Goal: Information Seeking & Learning: Check status

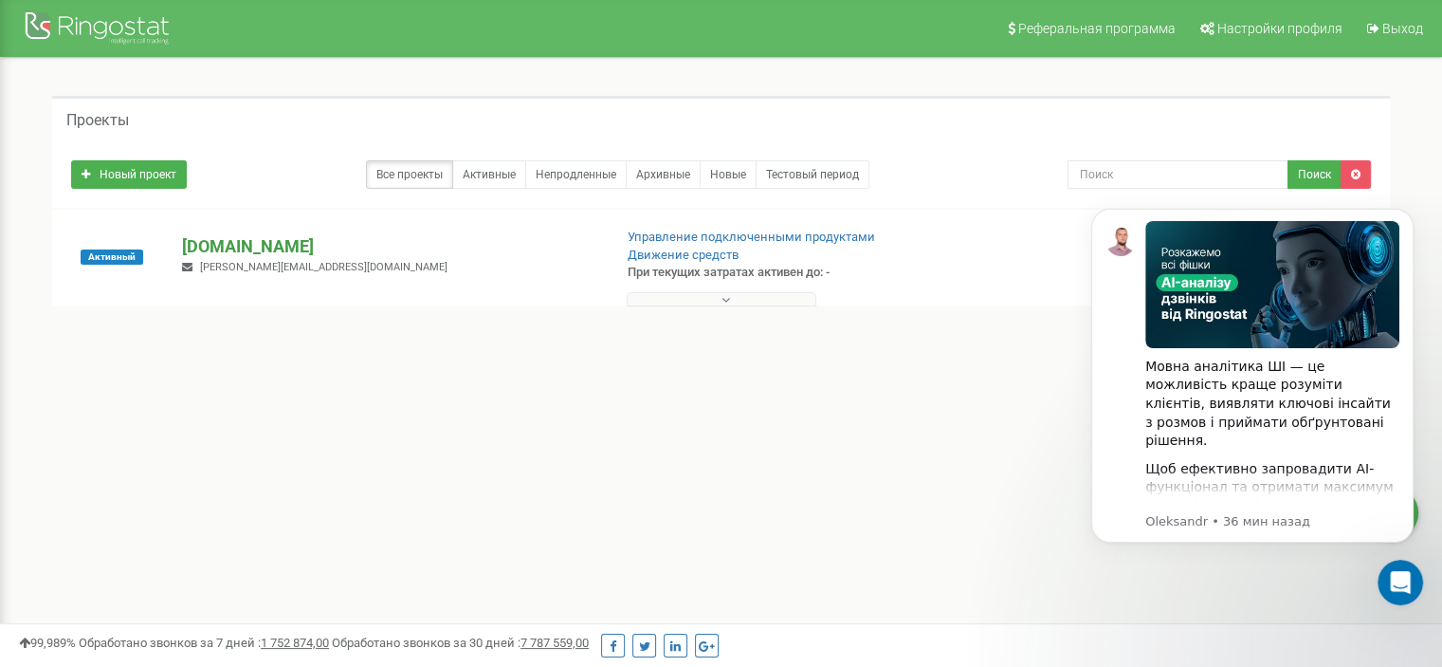
click at [220, 246] on p "[DOMAIN_NAME]" at bounding box center [389, 246] width 414 height 25
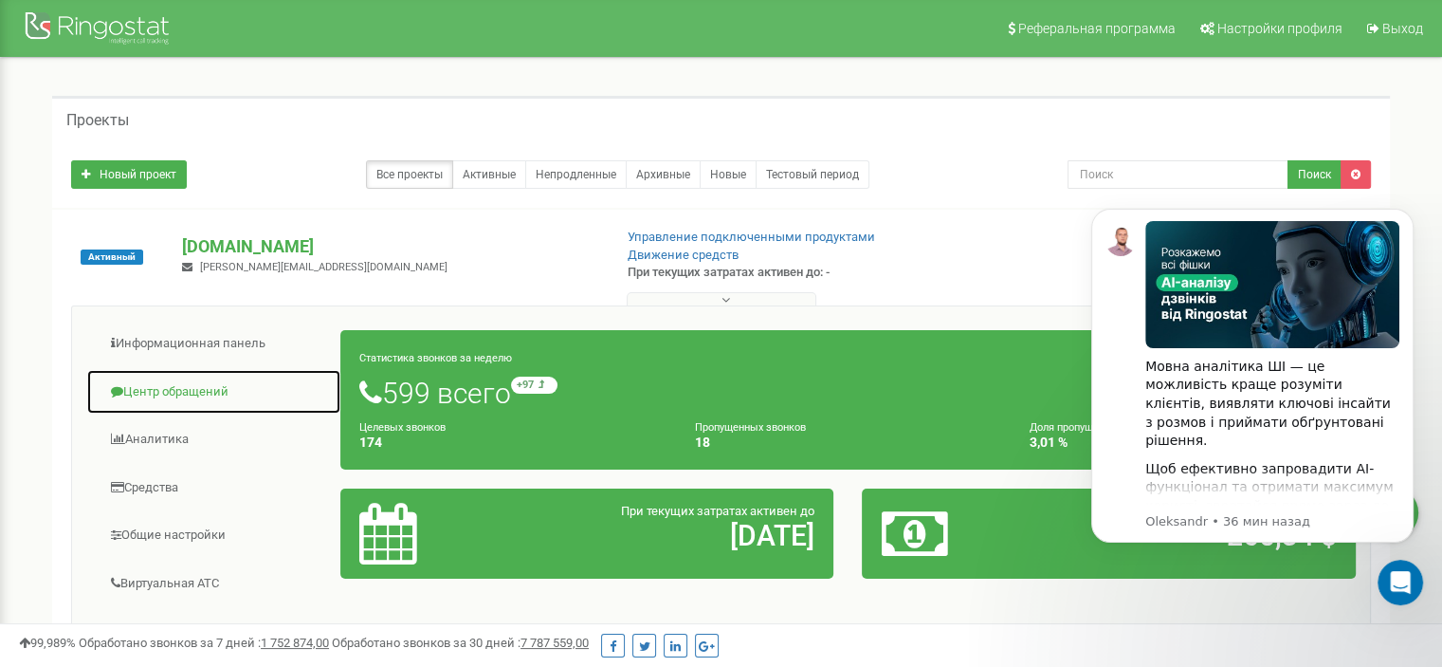
click at [203, 386] on link "Центр обращений" at bounding box center [213, 392] width 255 height 46
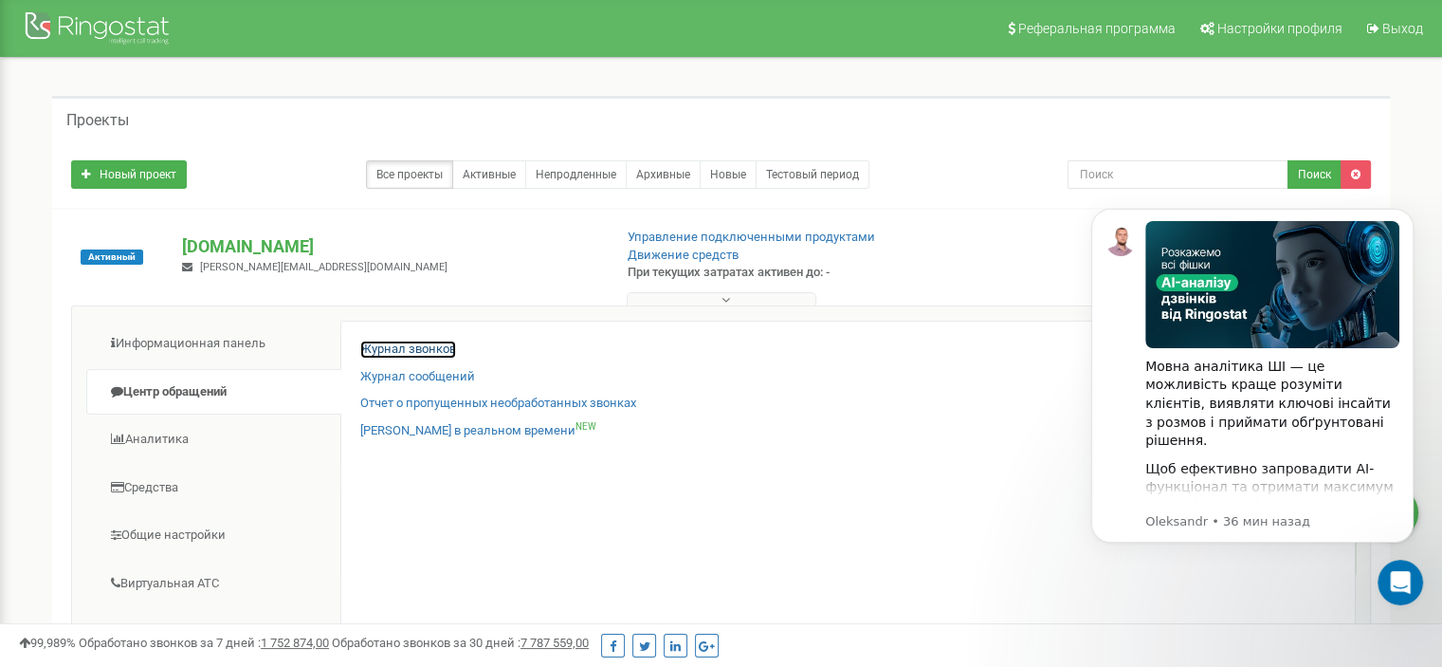
click at [427, 347] on link "Журнал звонков" at bounding box center [408, 349] width 96 height 18
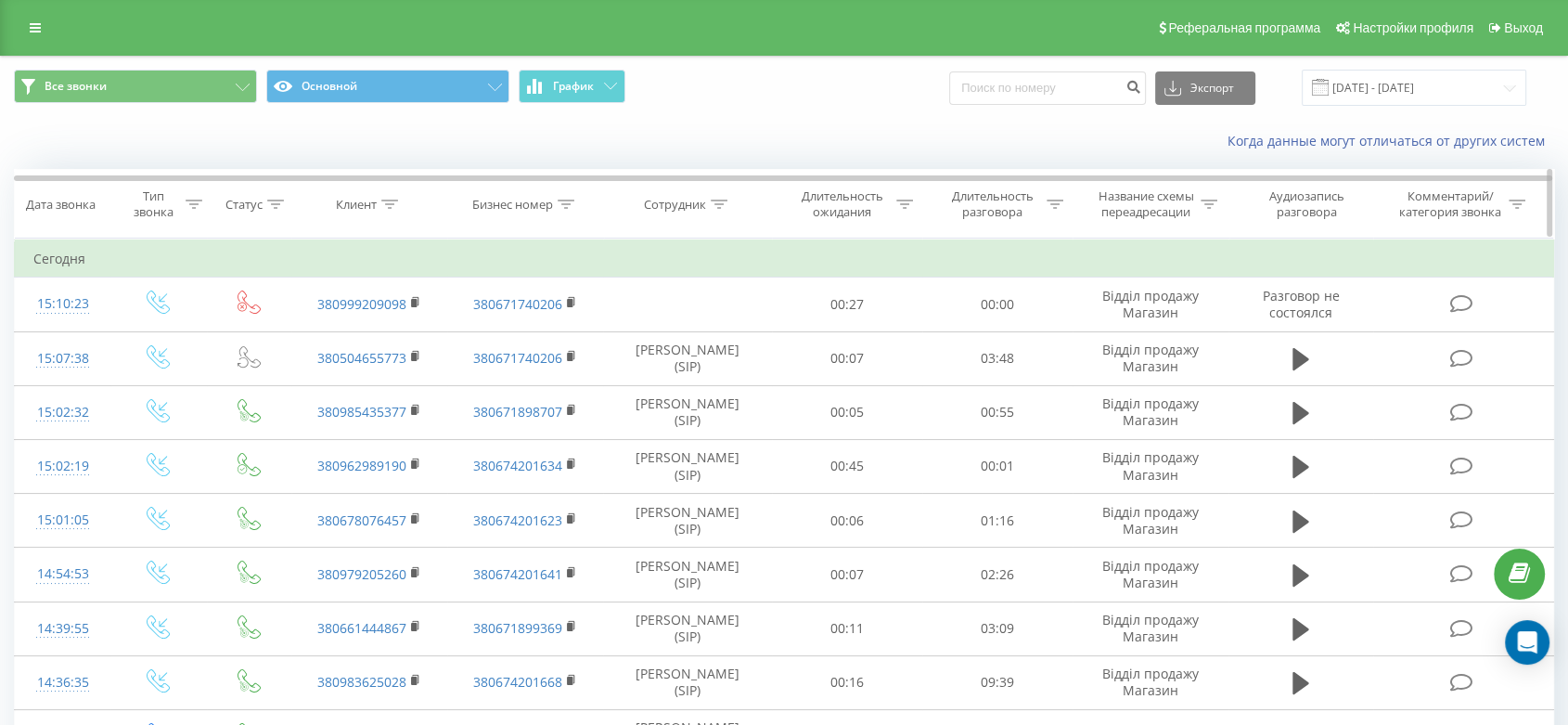
click at [379, 203] on div "Клиент" at bounding box center [367, 204] width 63 height 16
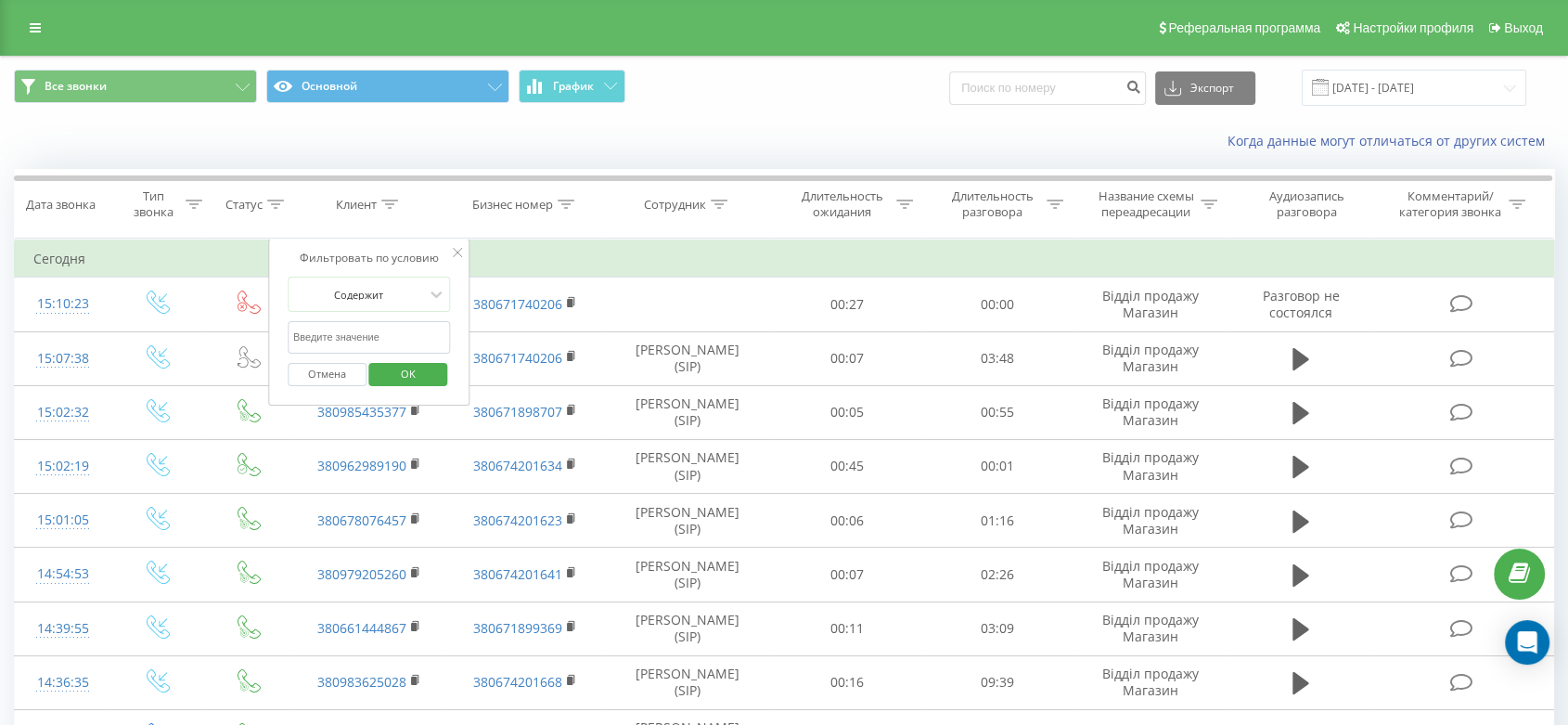
click at [342, 339] on input "text" at bounding box center [369, 337] width 163 height 32
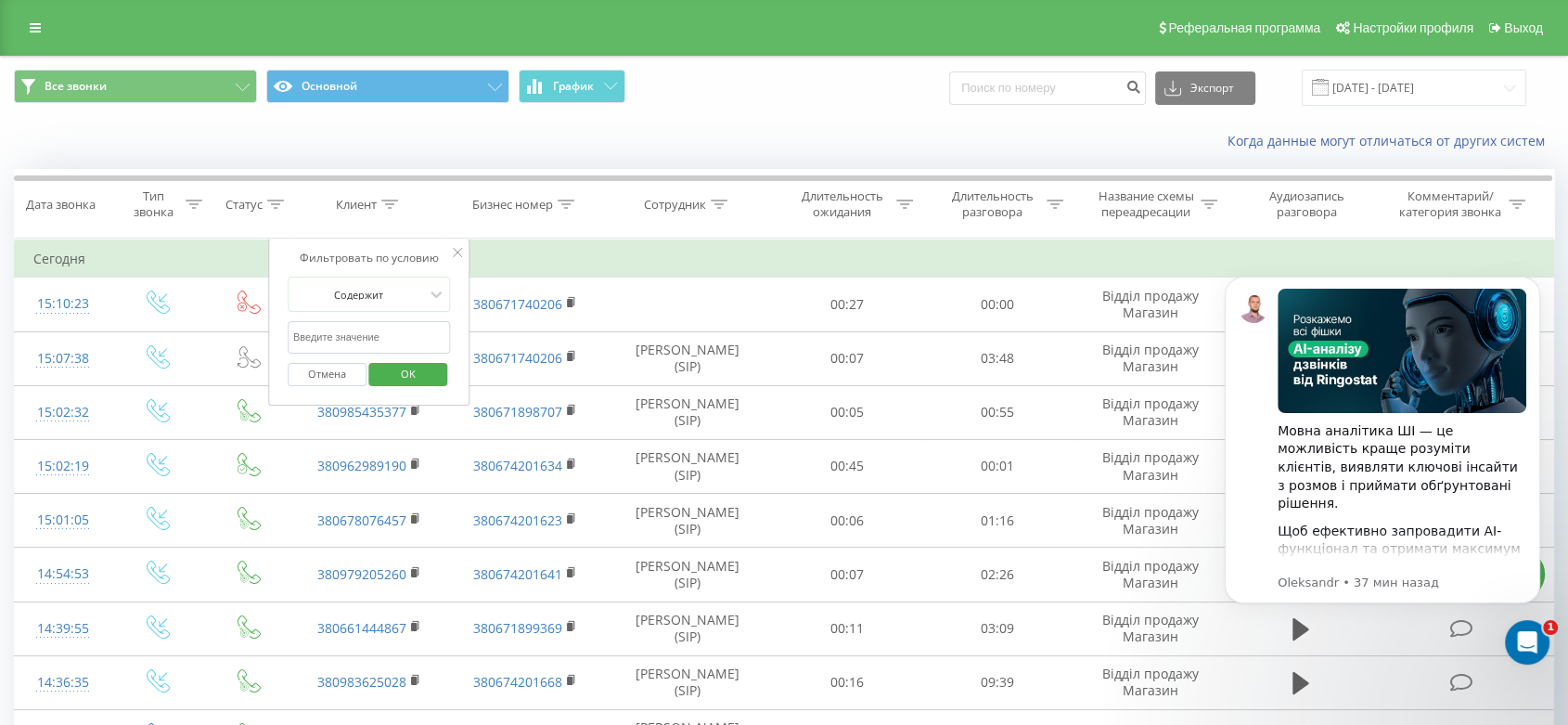
type input "0"
type input "380661444867"
click button "OK" at bounding box center [408, 375] width 79 height 23
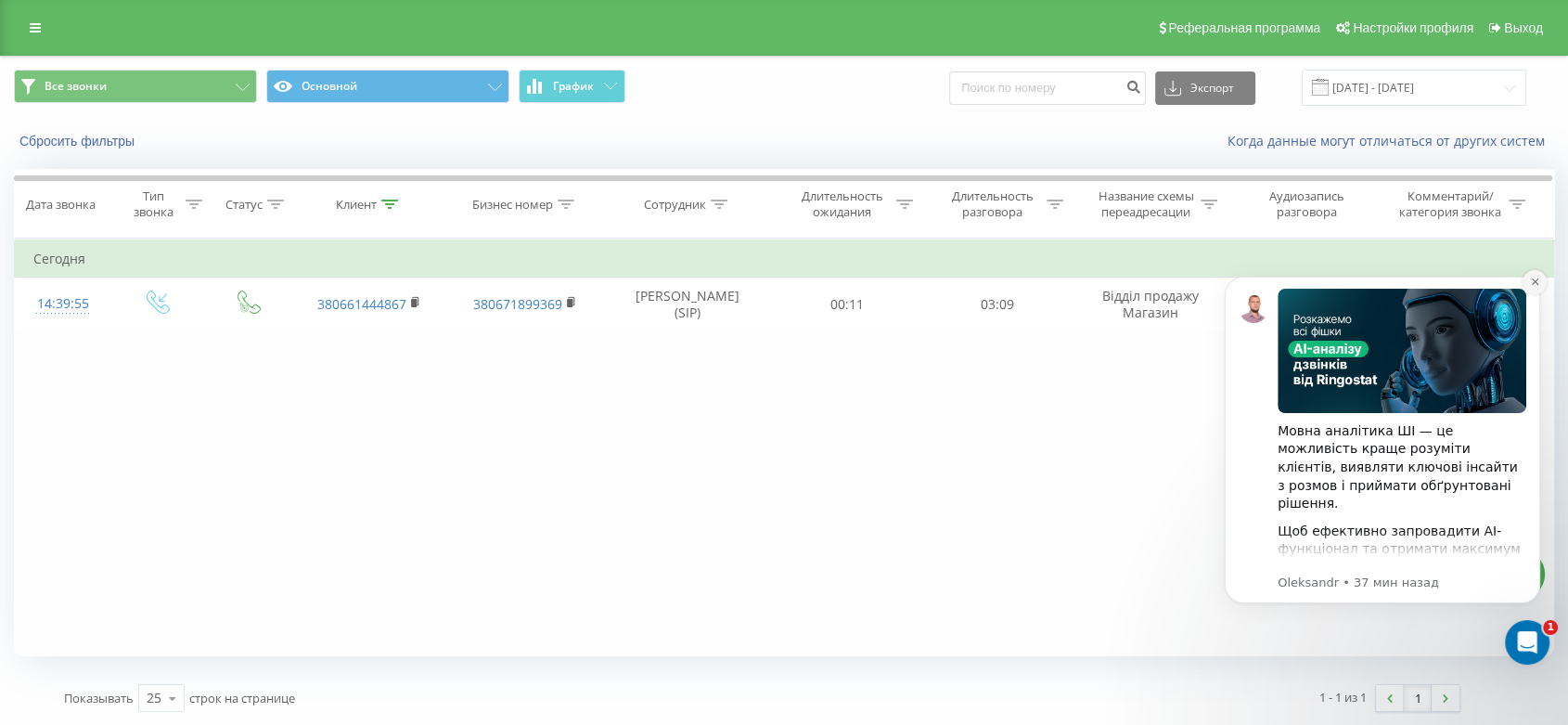
click at [1532, 281] on icon "Dismiss notification" at bounding box center [1535, 282] width 10 height 10
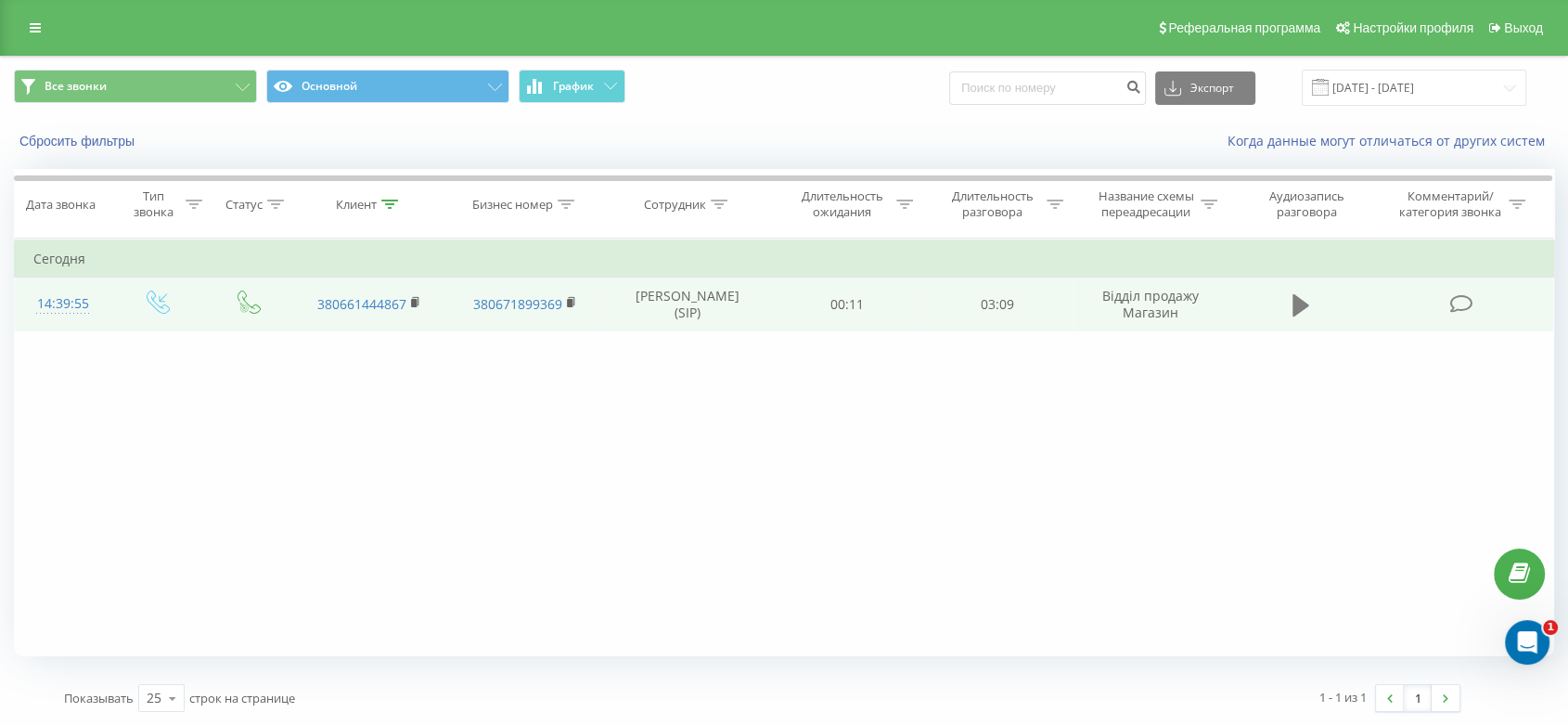
click at [1293, 300] on icon at bounding box center [1300, 305] width 17 height 23
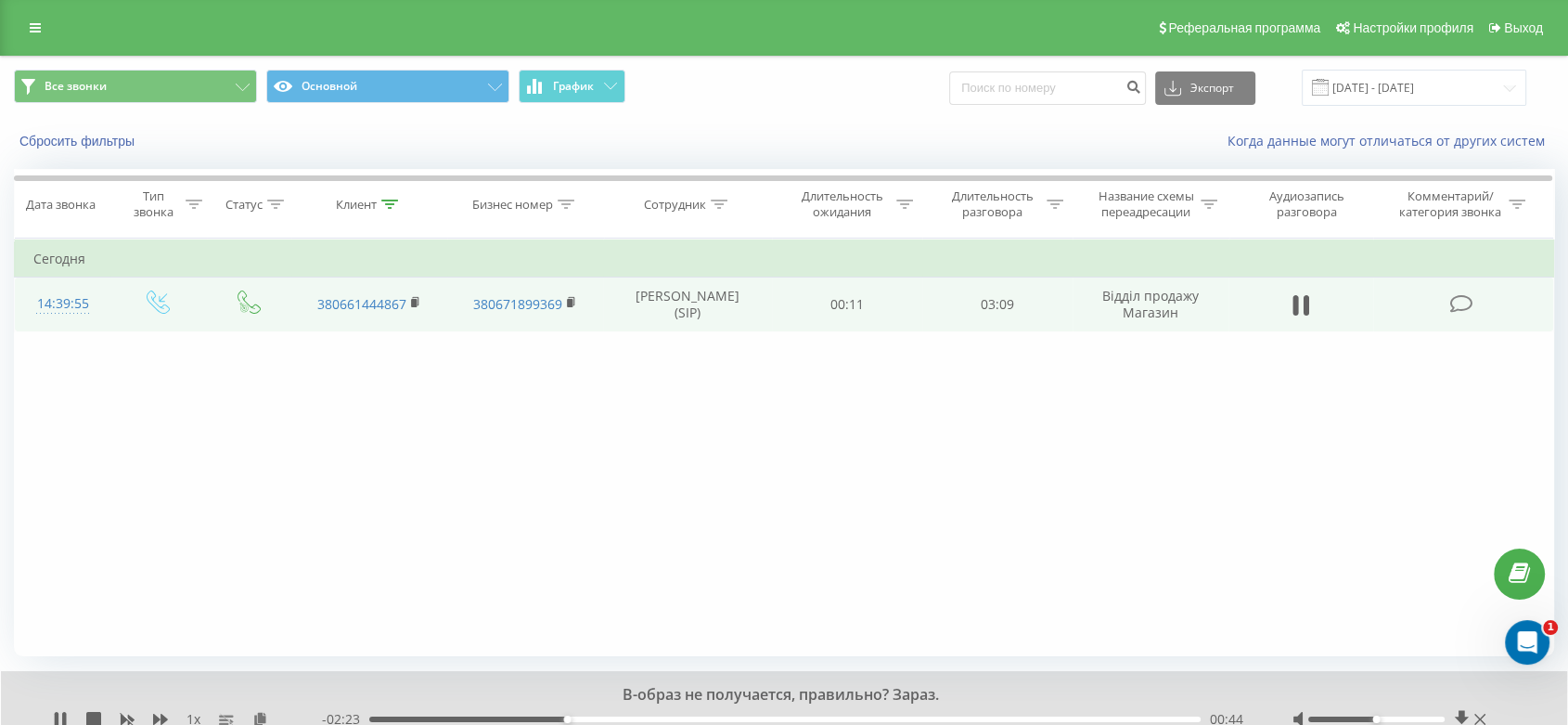
click at [131, 433] on div "Фильтровать по условию Равно Введите значение Отмена OK Фильтровать по условию …" at bounding box center [784, 447] width 1540 height 418
click at [386, 200] on icon at bounding box center [389, 204] width 17 height 9
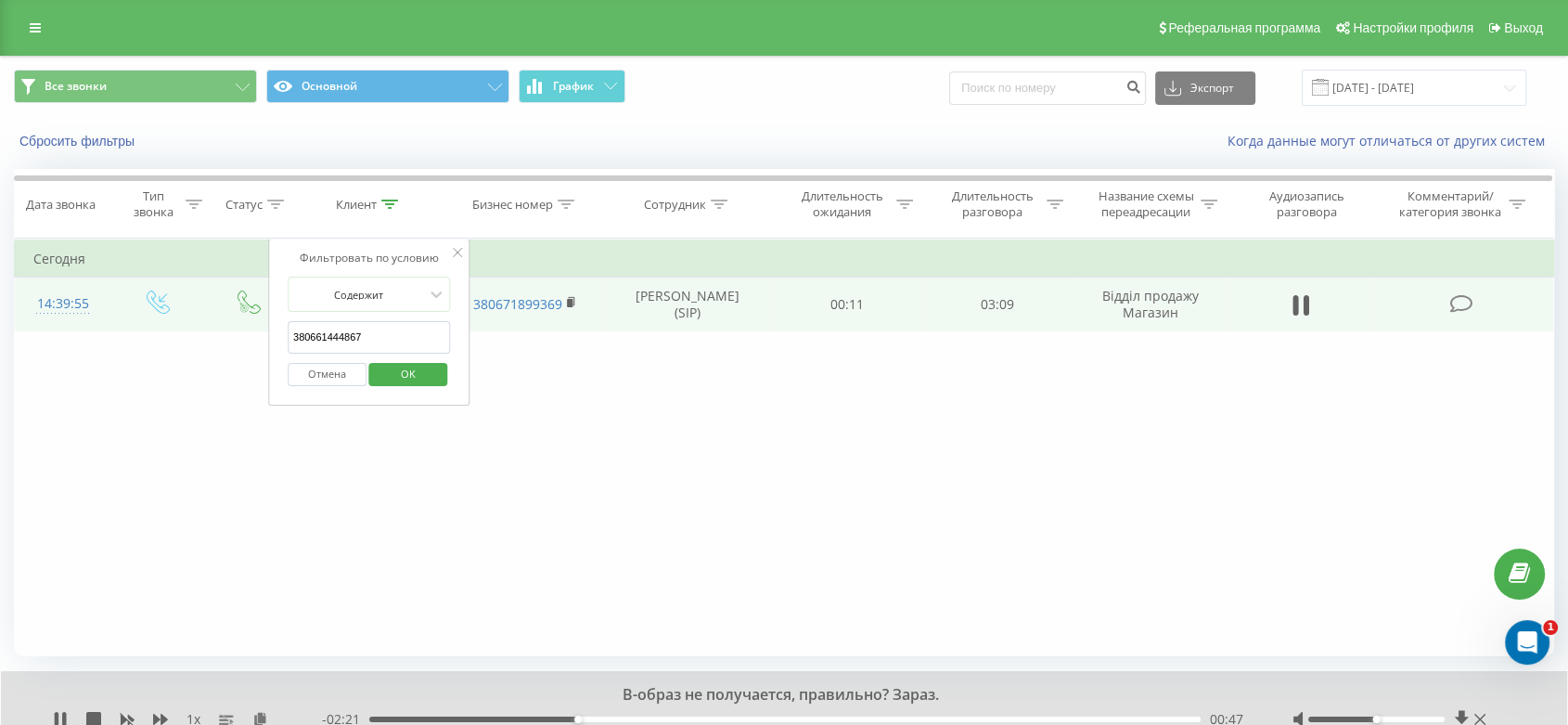
drag, startPoint x: 312, startPoint y: 332, endPoint x: 222, endPoint y: 330, distance: 90.0
click at [222, 330] on table "Фильтровать по условию Равно Введите значение Отмена OK Фильтровать по условию …" at bounding box center [784, 285] width 1540 height 93
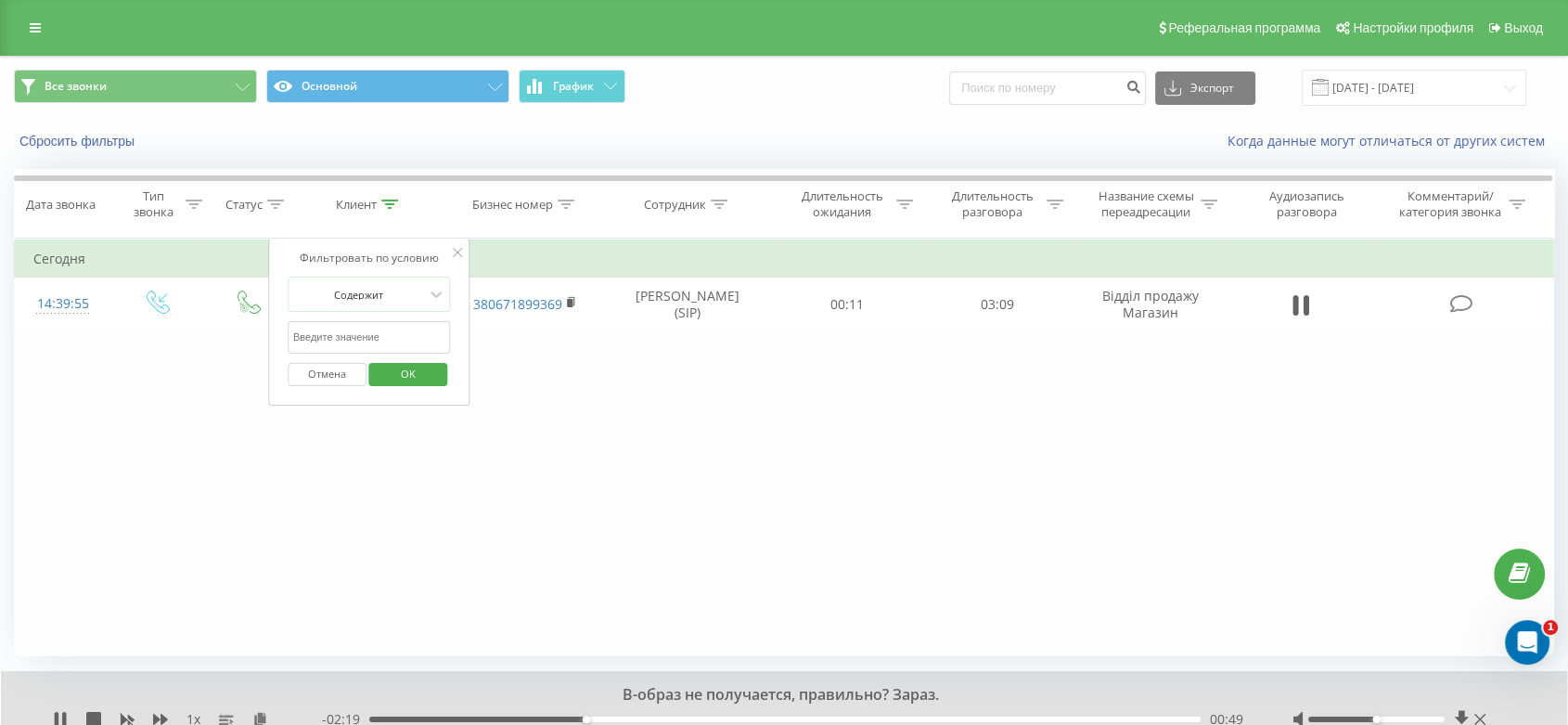
click at [414, 363] on span "OK" at bounding box center [408, 373] width 52 height 28
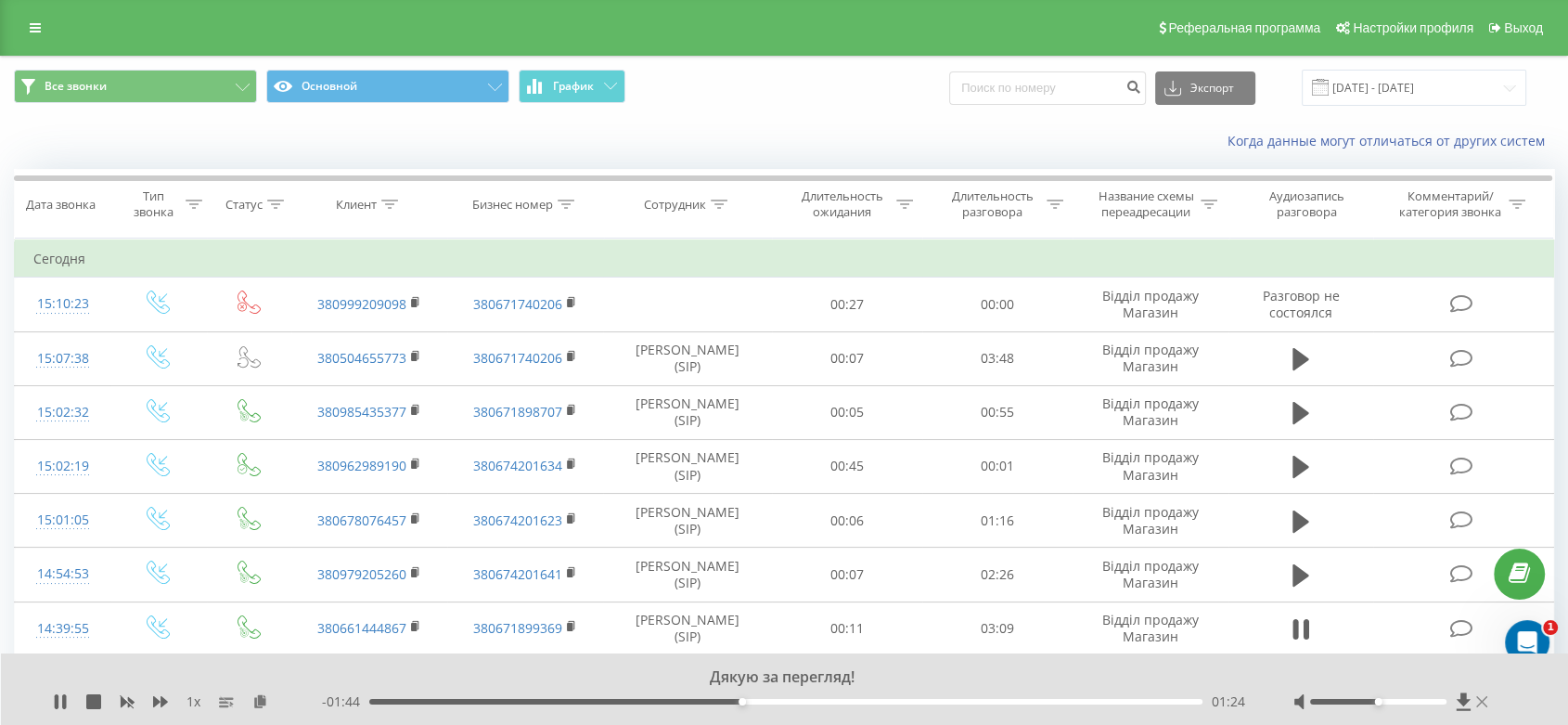
click at [1479, 699] on icon at bounding box center [1481, 701] width 11 height 11
